Goal: Transaction & Acquisition: Purchase product/service

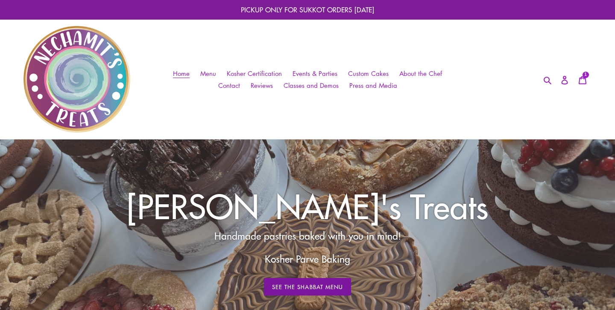
click at [305, 286] on link "See The Shabbat Menu" at bounding box center [307, 287] width 87 height 18
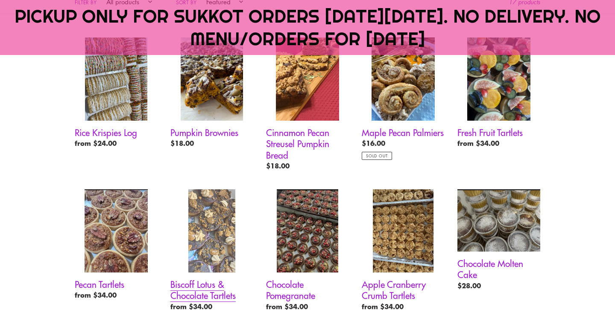
scroll to position [533, 0]
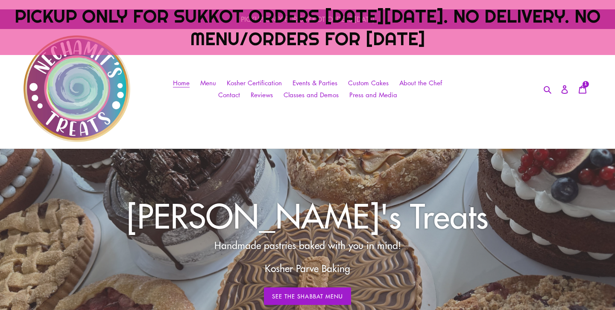
scroll to position [46, 0]
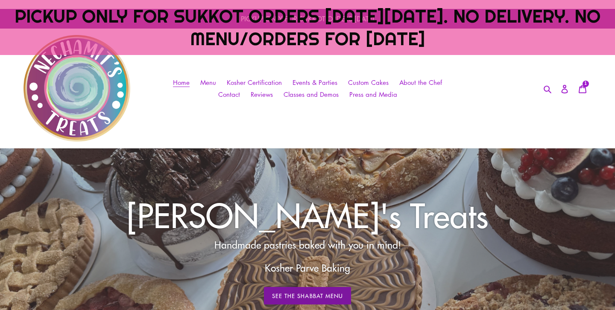
click at [289, 295] on link "See The Shabbat Menu" at bounding box center [307, 296] width 87 height 18
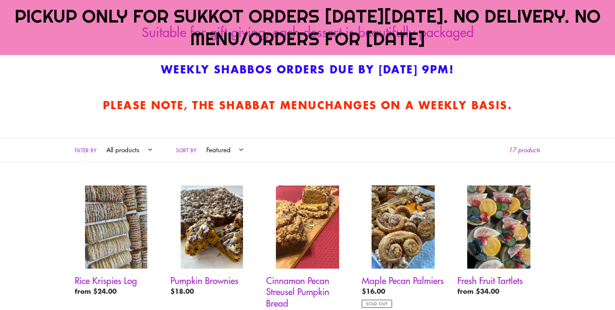
scroll to position [450, 0]
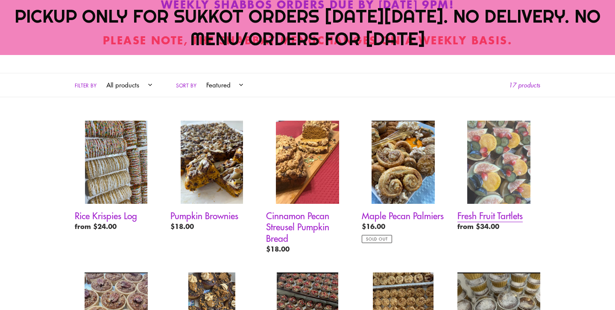
click at [474, 203] on link "Fresh Fruit Tartlets" at bounding box center [498, 178] width 83 height 114
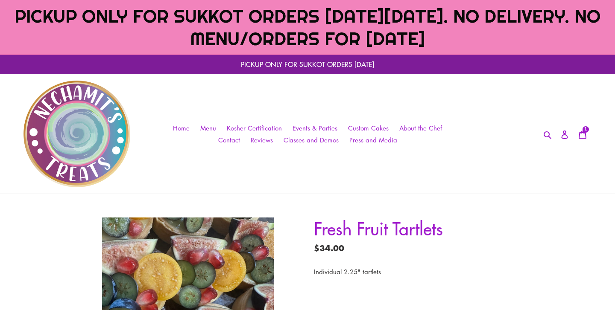
scroll to position [99, 0]
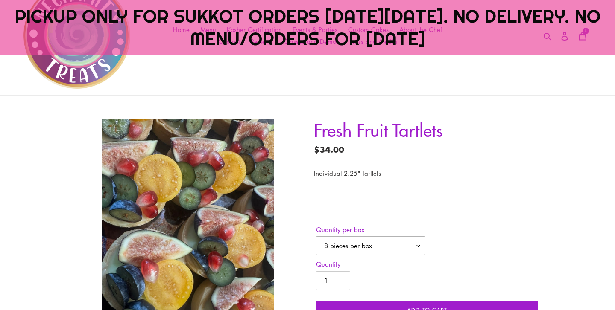
click at [382, 248] on select "8 pieces per box 12 pieces per box" at bounding box center [370, 245] width 109 height 19
click at [382, 253] on select "8 pieces per box 12 pieces per box" at bounding box center [370, 245] width 109 height 19
select select "12 pieces per box"
